Goal: Find specific page/section: Find specific page/section

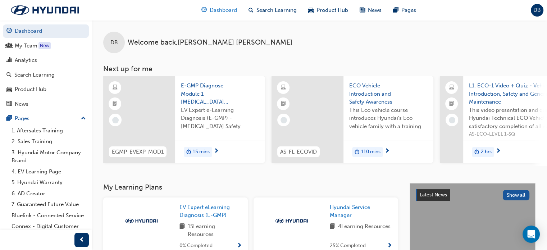
click at [227, 12] on span "Dashboard" at bounding box center [223, 10] width 27 height 8
click at [19, 74] on div "Search Learning" at bounding box center [34, 75] width 40 height 8
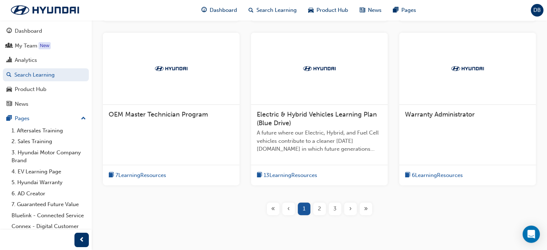
scroll to position [312, 0]
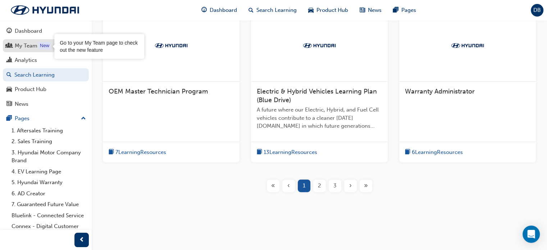
click at [50, 42] on div "My Team" at bounding box center [45, 45] width 79 height 9
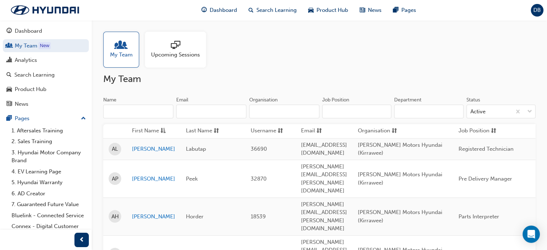
click at [187, 47] on div at bounding box center [175, 46] width 49 height 10
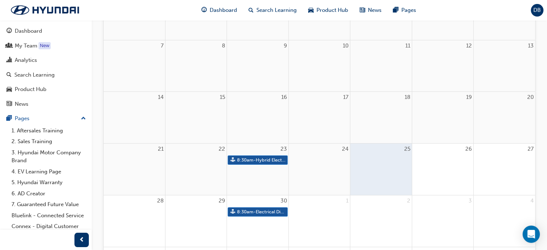
scroll to position [139, 0]
